Goal: Obtain resource: Obtain resource

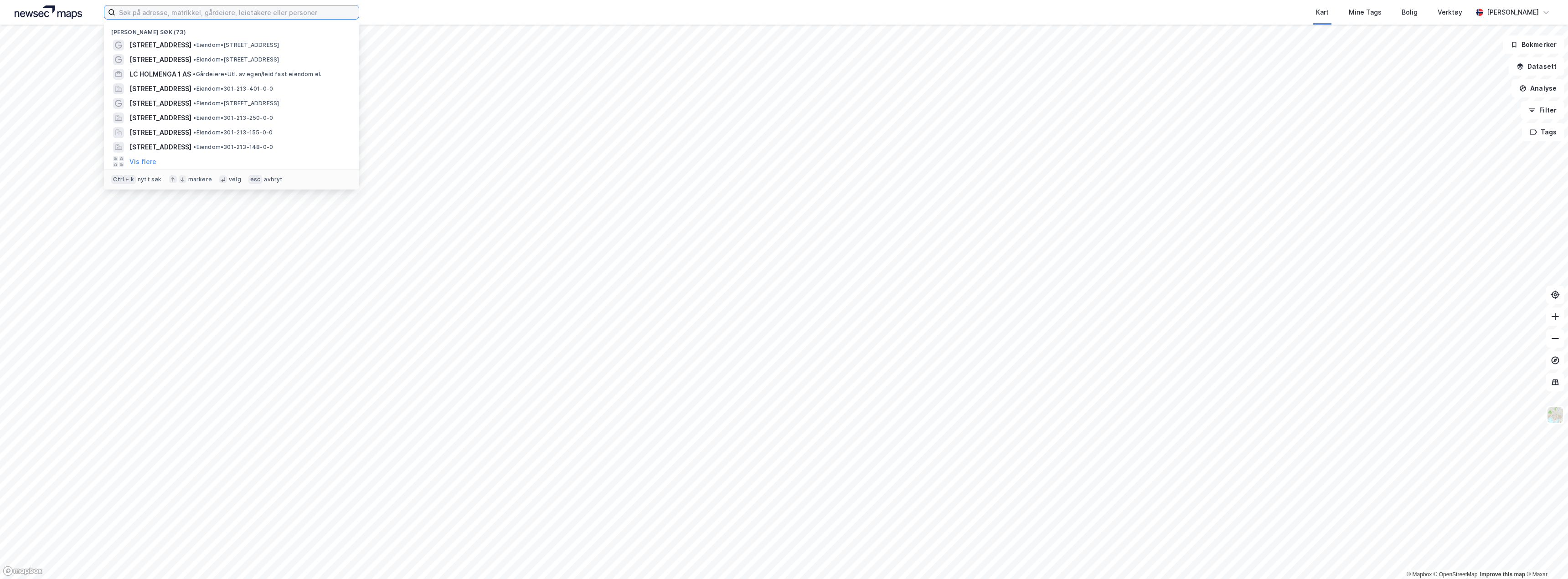
click at [170, 10] on input at bounding box center [237, 12] width 243 height 14
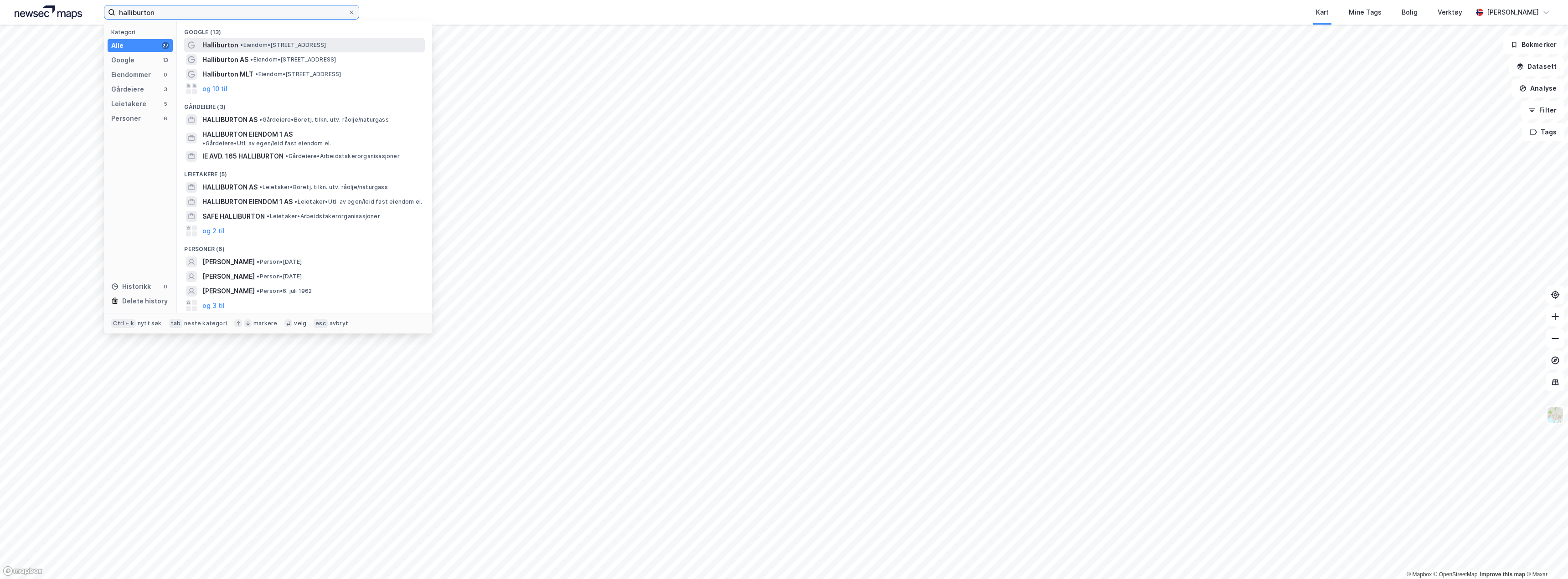
type input "halliburton"
click at [234, 47] on span "Halliburton" at bounding box center [220, 45] width 36 height 11
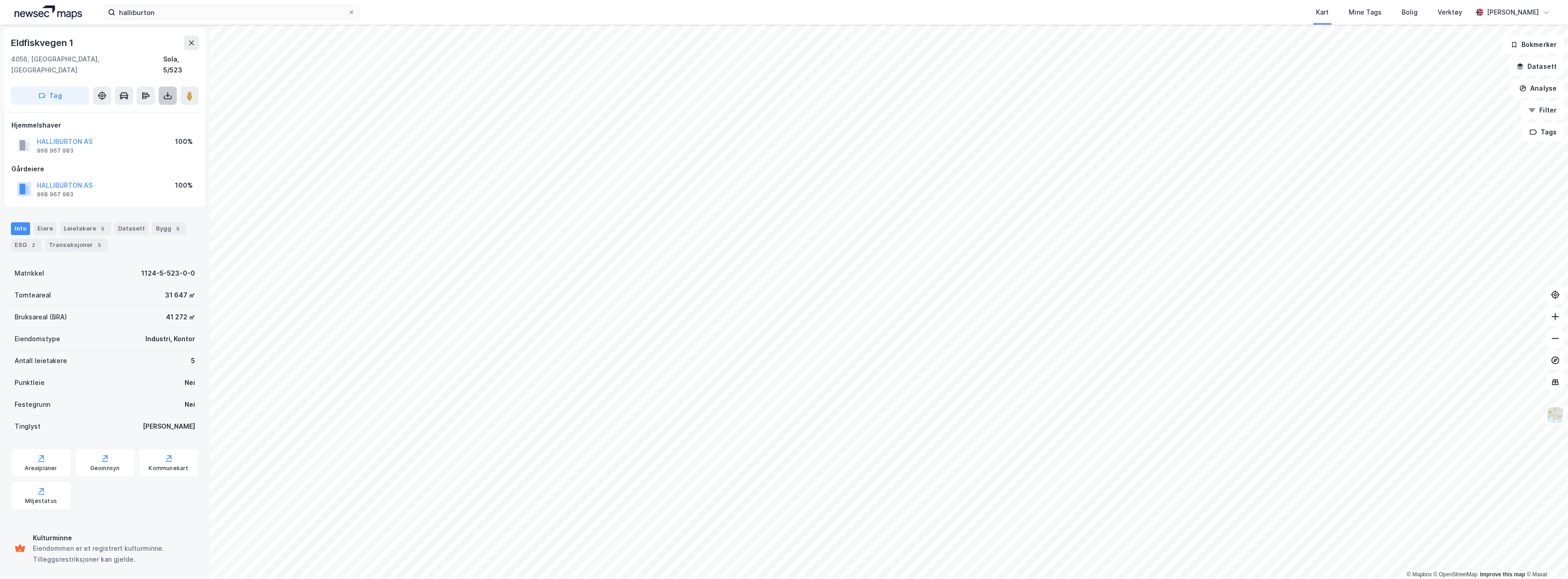
click at [165, 91] on icon at bounding box center [168, 96] width 9 height 9
click at [138, 110] on div "Last ned grunnbok" at bounding box center [122, 114] width 53 height 7
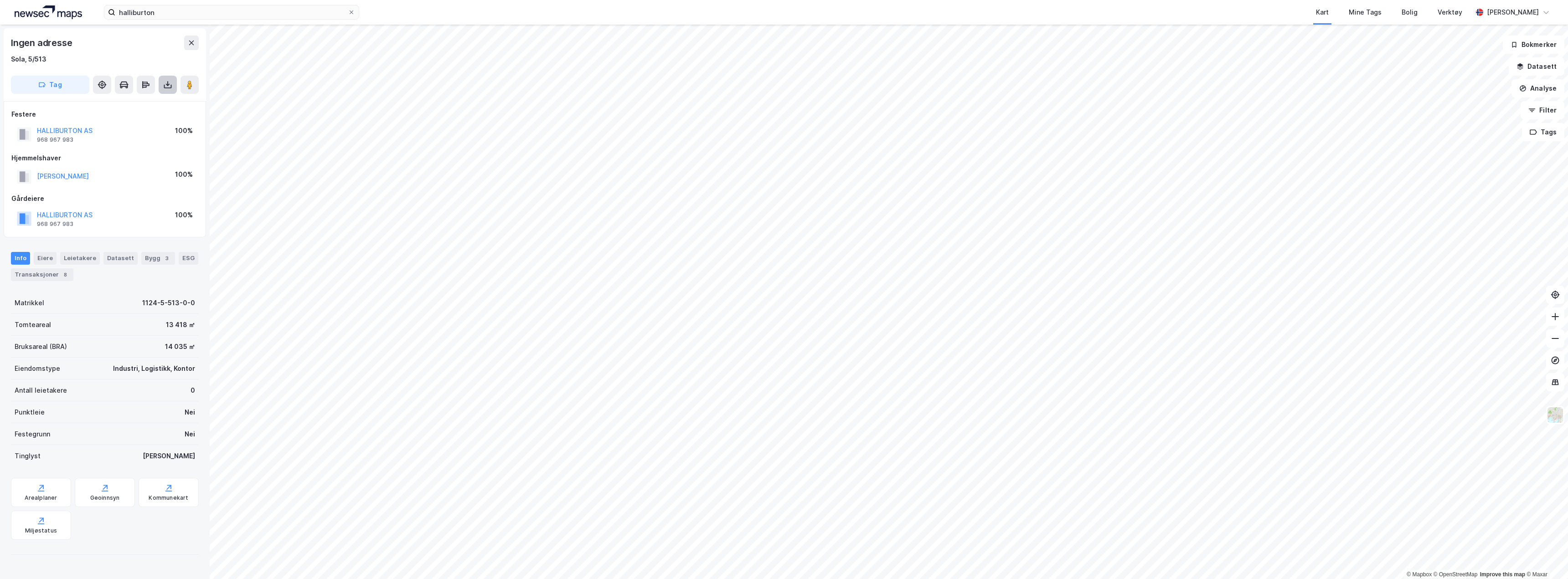
click at [168, 81] on icon at bounding box center [168, 85] width 9 height 9
click at [142, 104] on div "Last ned grunnbok" at bounding box center [122, 103] width 53 height 7
